Goal: Task Accomplishment & Management: Manage account settings

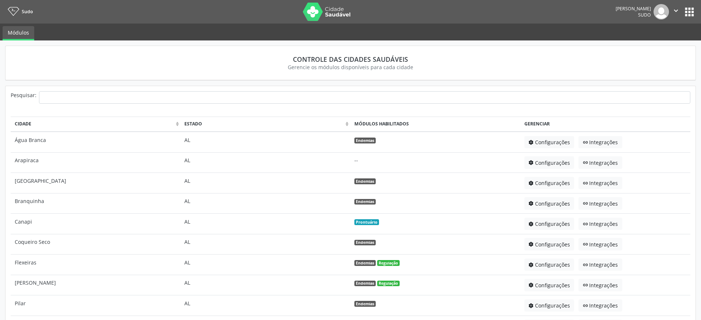
click at [687, 14] on button "apps" at bounding box center [689, 12] width 13 height 13
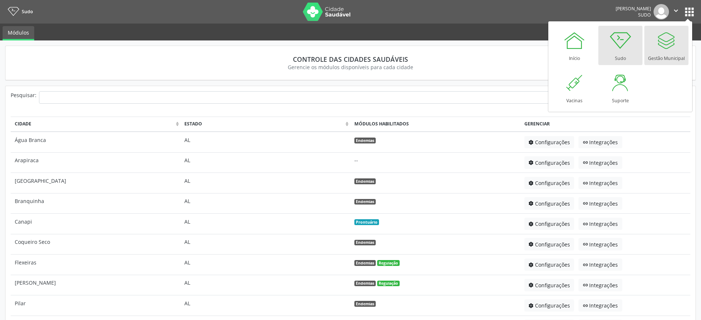
click at [667, 52] on div "Gestão Municipal" at bounding box center [666, 56] width 37 height 10
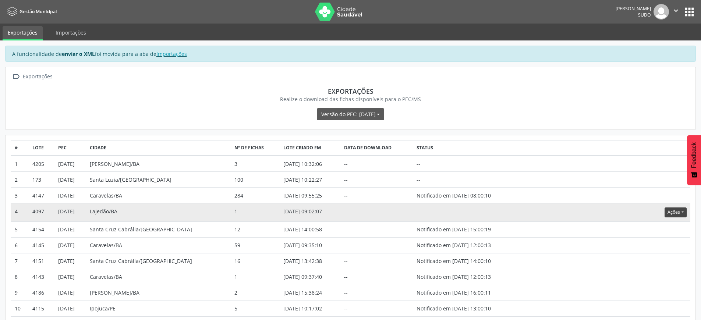
click at [668, 212] on button "Ações" at bounding box center [675, 212] width 22 height 10
click at [657, 258] on link "Atualizar" at bounding box center [660, 258] width 51 height 10
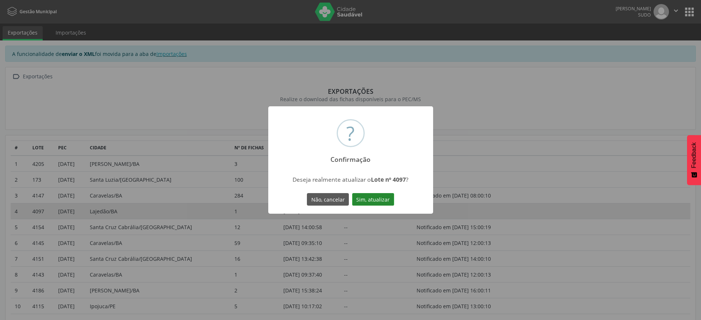
click at [383, 198] on button "Sim, atualizar" at bounding box center [373, 199] width 42 height 13
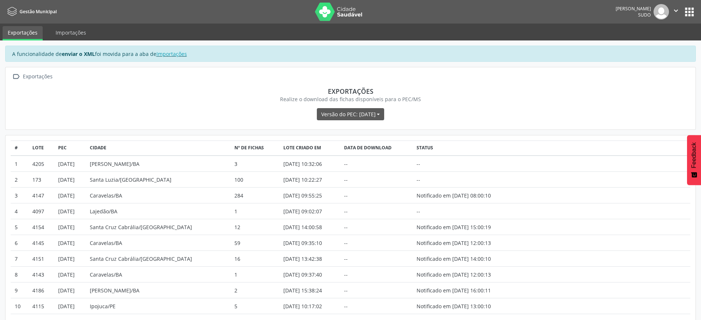
click at [672, 12] on icon "" at bounding box center [676, 11] width 8 height 8
click at [661, 46] on link "Sair" at bounding box center [657, 45] width 51 height 10
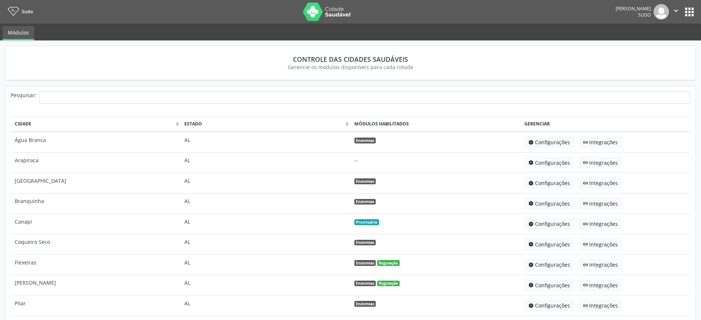
click at [686, 13] on button "apps" at bounding box center [689, 12] width 13 height 13
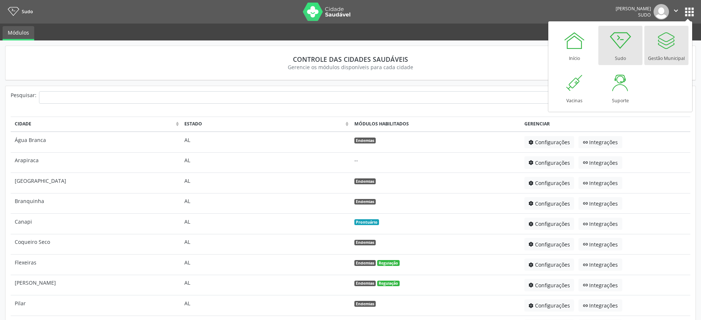
click at [671, 51] on div "Gestão Municipal" at bounding box center [666, 56] width 37 height 10
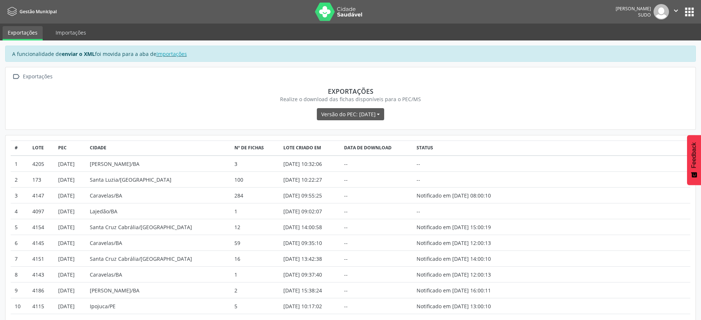
click at [681, 13] on button "" at bounding box center [676, 11] width 14 height 15
click at [690, 11] on button "apps" at bounding box center [689, 12] width 13 height 13
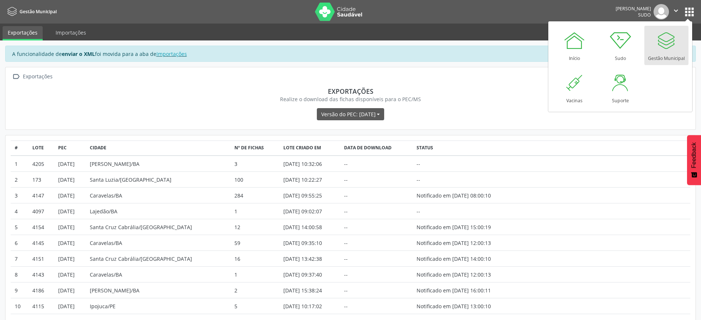
click at [690, 11] on button "apps" at bounding box center [689, 12] width 13 height 13
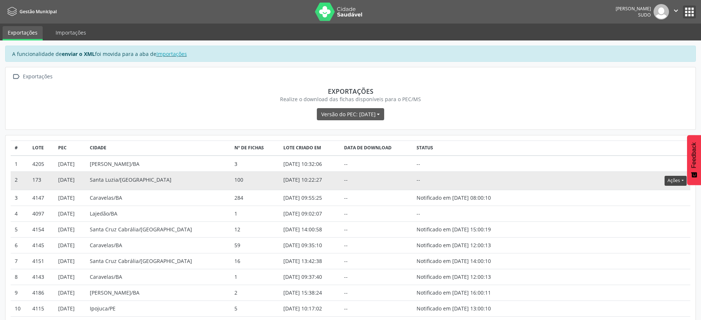
click at [676, 181] on button "Ações" at bounding box center [675, 181] width 22 height 10
click at [659, 228] on link "Atualizar" at bounding box center [660, 226] width 51 height 10
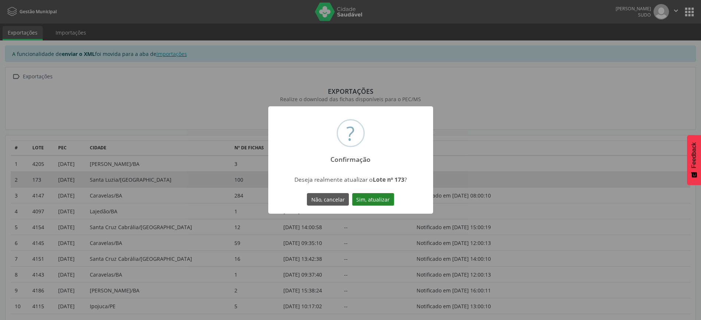
click at [377, 200] on button "Sim, atualizar" at bounding box center [373, 199] width 42 height 13
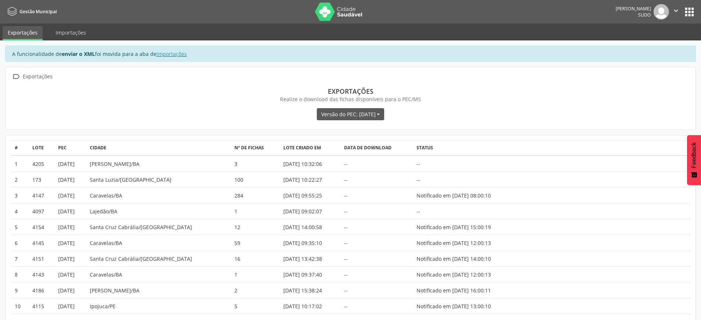
click at [672, 4] on nav "Gestão Municipal Carlos Sudo  Configurações Sair apps" at bounding box center [350, 12] width 701 height 24
click at [675, 10] on icon "" at bounding box center [676, 11] width 8 height 8
click at [652, 43] on link "Sair" at bounding box center [657, 45] width 51 height 10
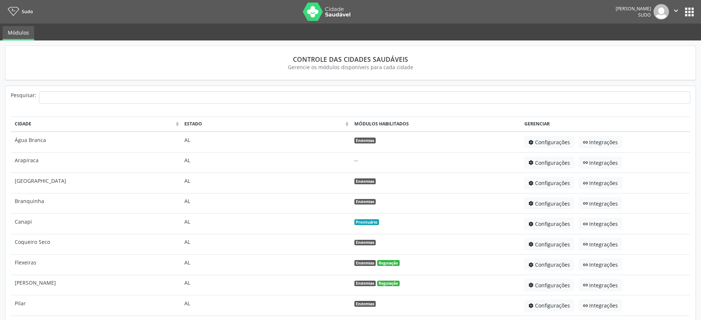
click at [685, 13] on button "apps" at bounding box center [689, 12] width 13 height 13
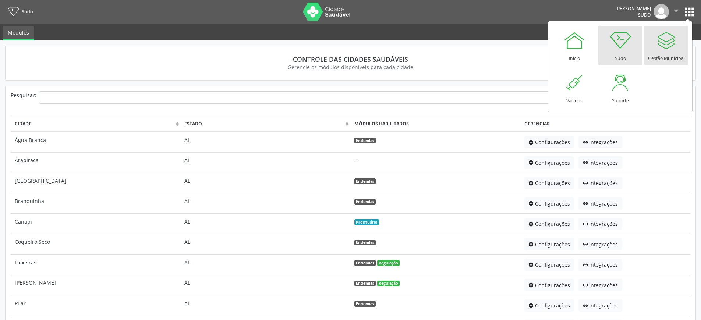
click at [670, 46] on div at bounding box center [666, 40] width 22 height 22
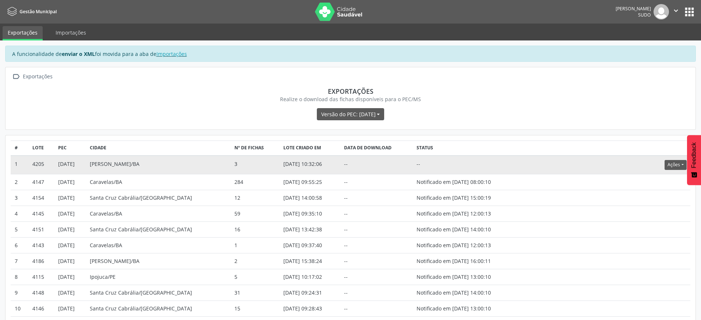
click at [560, 168] on td "Ações Download Aprovar Notificar Atualizar" at bounding box center [605, 165] width 170 height 18
click at [671, 166] on button "Ações" at bounding box center [675, 165] width 22 height 10
click at [654, 210] on link "Atualizar" at bounding box center [660, 210] width 51 height 10
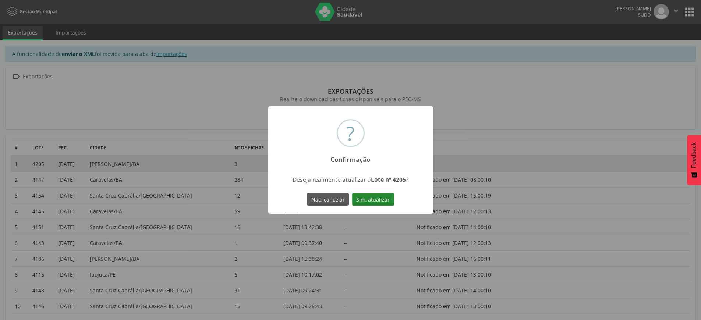
click at [377, 200] on button "Sim, atualizar" at bounding box center [373, 199] width 42 height 13
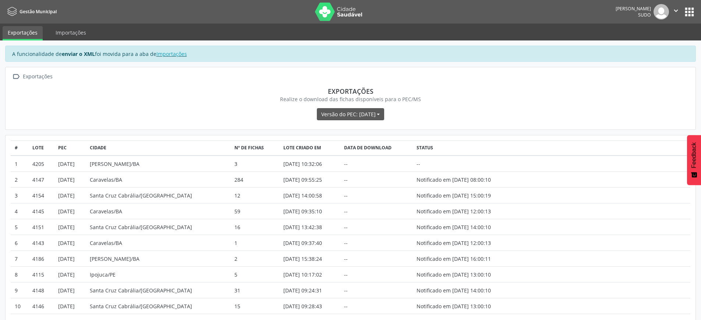
click at [675, 11] on icon "" at bounding box center [676, 11] width 8 height 8
click at [652, 42] on link "Sair" at bounding box center [657, 45] width 51 height 10
